Goal: Task Accomplishment & Management: Manage account settings

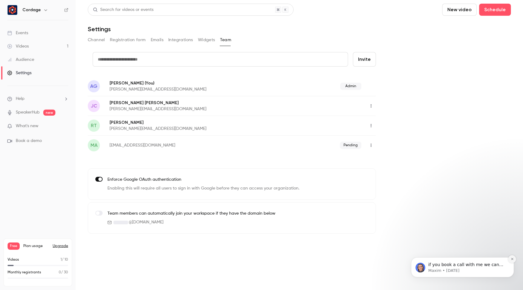
click at [515, 261] on button "Dismiss notification" at bounding box center [512, 259] width 8 height 8
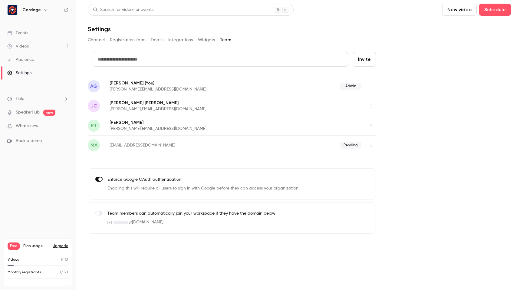
click at [40, 125] on p "What's new" at bounding box center [32, 126] width 51 height 6
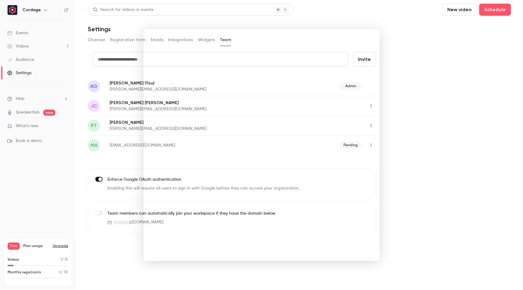
click at [390, 23] on div at bounding box center [261, 145] width 523 height 290
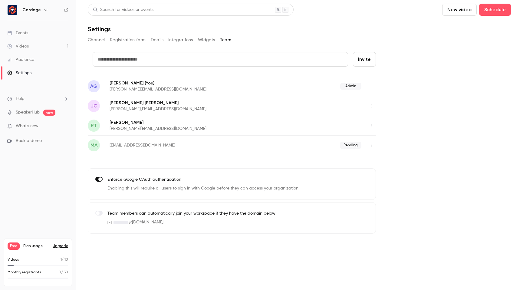
click at [32, 46] on link "Videos 1" at bounding box center [38, 46] width 76 height 13
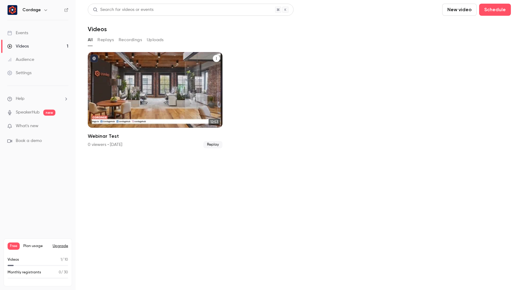
click at [217, 58] on icon "Webinar Test" at bounding box center [217, 59] width 4 height 4
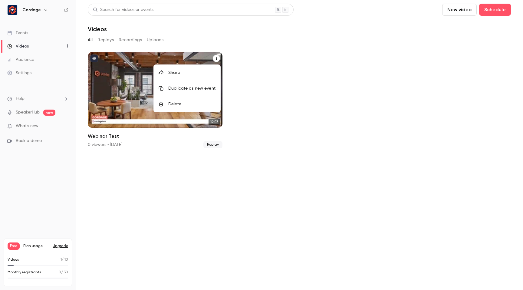
click at [187, 103] on div "Delete" at bounding box center [191, 104] width 47 height 6
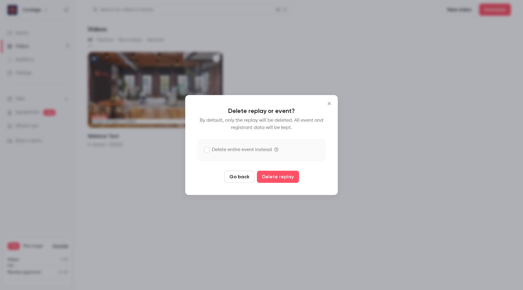
click at [233, 150] on label "Delete entire event instead" at bounding box center [238, 149] width 67 height 7
click at [267, 178] on button "Delete replay and event" at bounding box center [277, 177] width 67 height 12
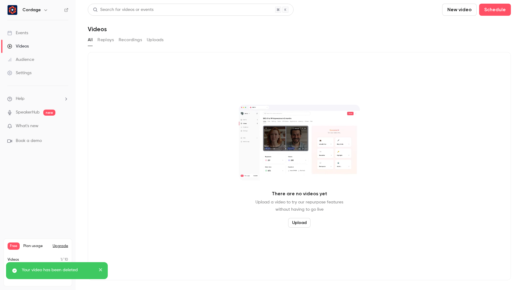
click at [100, 271] on icon "close" at bounding box center [101, 269] width 4 height 5
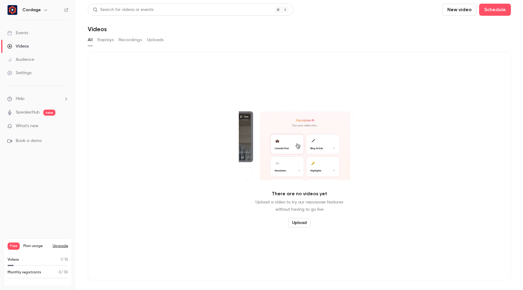
click at [104, 38] on button "Replays" at bounding box center [105, 40] width 16 height 10
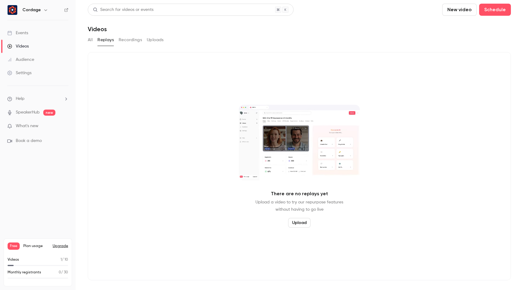
click at [134, 41] on button "Recordings" at bounding box center [130, 40] width 23 height 10
click at [156, 41] on button "Uploads" at bounding box center [155, 40] width 17 height 10
click at [92, 40] on button "All" at bounding box center [90, 40] width 5 height 10
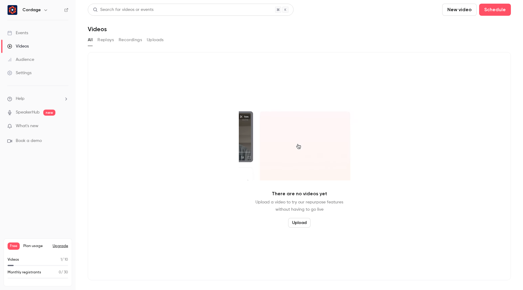
click at [26, 33] on div "Events" at bounding box center [17, 33] width 21 height 6
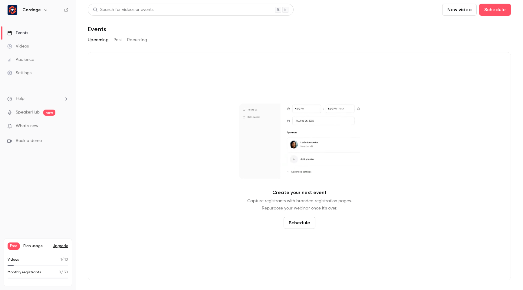
click at [137, 216] on div "Create your next event Capture registrants with branded registration pages. Rep…" at bounding box center [299, 166] width 423 height 228
